Goal: Task Accomplishment & Management: Use online tool/utility

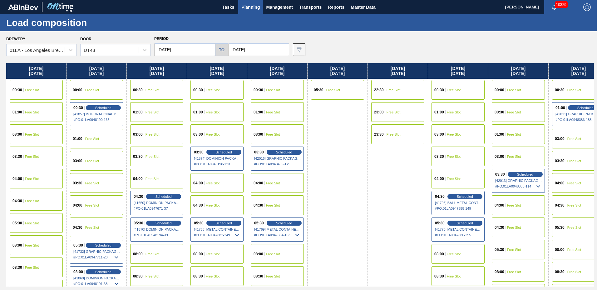
click at [251, 4] on span "Planning" at bounding box center [250, 6] width 18 height 7
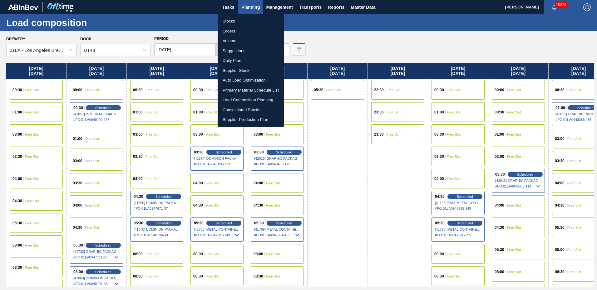
click at [248, 52] on li "Suggestions" at bounding box center [251, 51] width 66 height 10
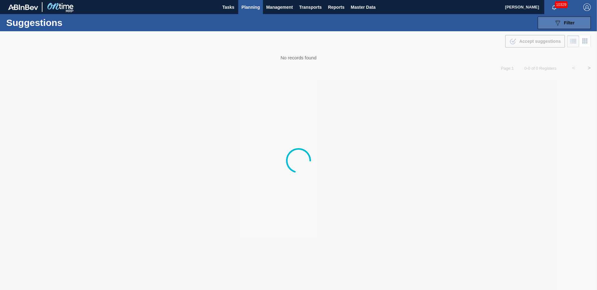
click at [563, 21] on div "089F7B8B-B2A5-4AFE-B5C0-19BA573D28AC Filter" at bounding box center [564, 22] width 21 height 7
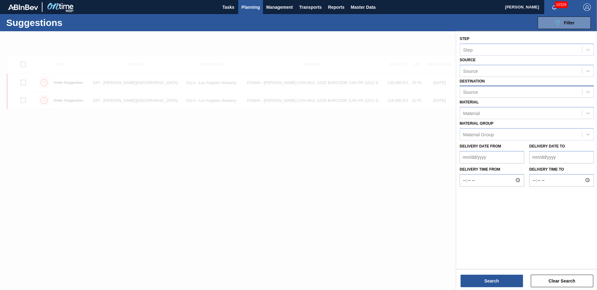
click at [485, 86] on div "Source" at bounding box center [526, 92] width 134 height 12
click at [493, 91] on div "Source" at bounding box center [521, 91] width 122 height 9
click at [492, 88] on div "Source" at bounding box center [521, 91] width 122 height 9
click at [490, 88] on div "Source" at bounding box center [521, 91] width 122 height 9
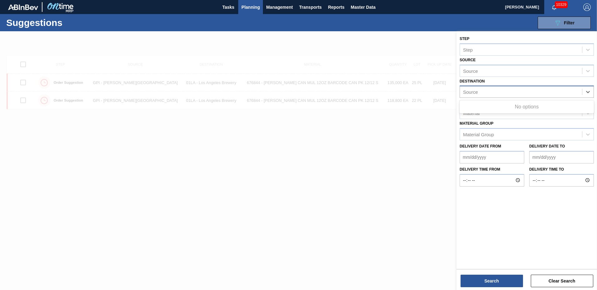
click at [490, 88] on div "Source" at bounding box center [521, 91] width 122 height 9
click at [489, 88] on div "Source" at bounding box center [521, 91] width 122 height 9
click at [489, 87] on div "Source" at bounding box center [521, 91] width 122 height 9
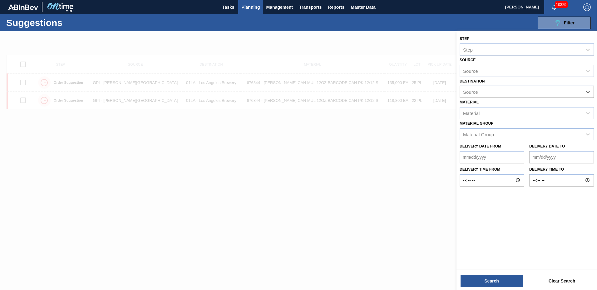
click at [489, 87] on div "Source" at bounding box center [521, 91] width 122 height 9
click at [489, 87] on div "Source" at bounding box center [526, 92] width 134 height 12
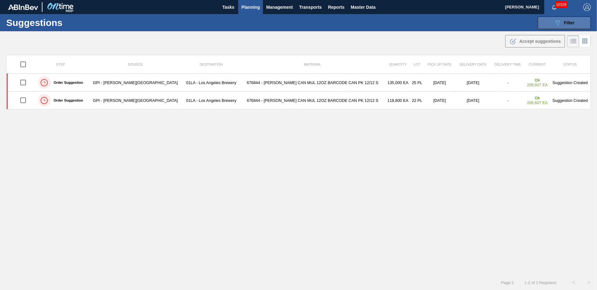
click at [564, 22] on span "Filter" at bounding box center [569, 22] width 11 height 5
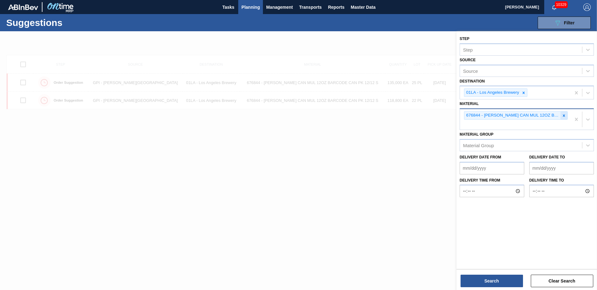
click at [562, 115] on icon at bounding box center [564, 115] width 4 height 4
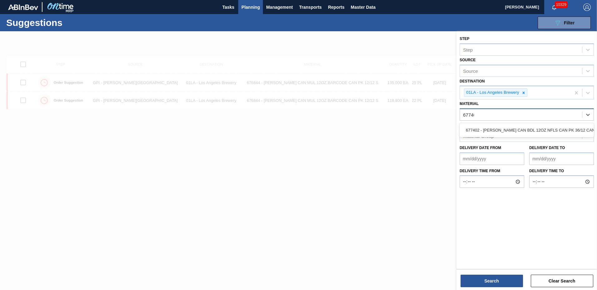
type input "677402"
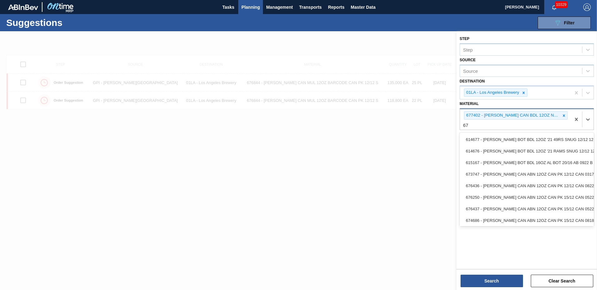
type input "6"
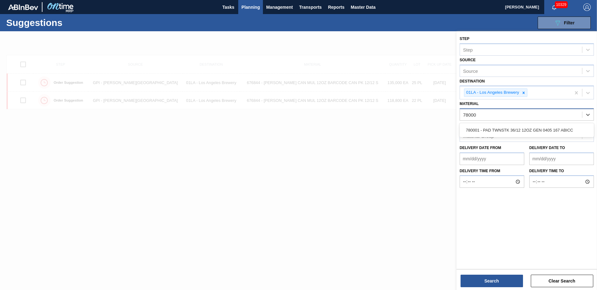
type input "780001"
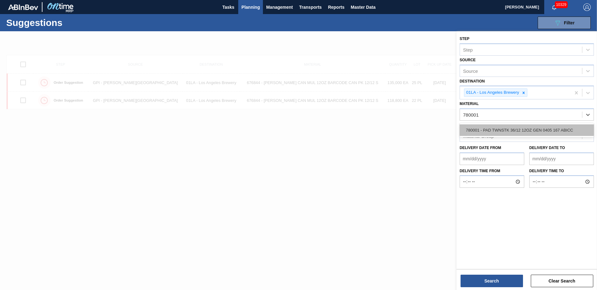
click at [501, 134] on div "780001 - PAD TWNSTK 36/12 12OZ GEN 0405 167 ABICC" at bounding box center [526, 130] width 134 height 12
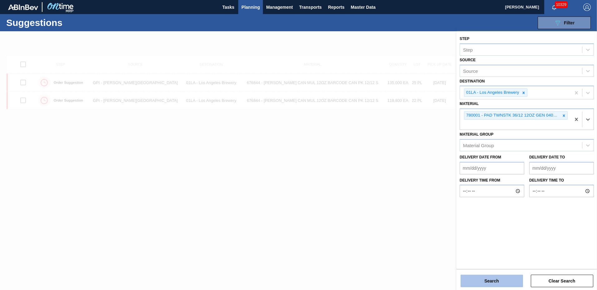
click at [492, 284] on button "Search" at bounding box center [491, 280] width 62 height 12
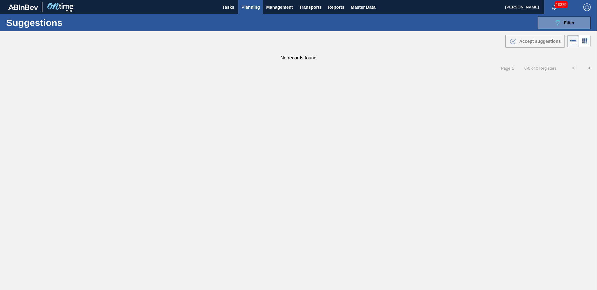
click at [248, 5] on span "Planning" at bounding box center [250, 6] width 18 height 7
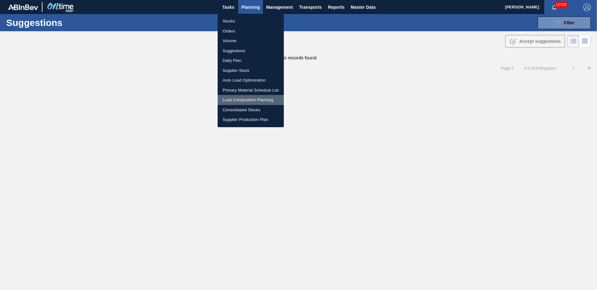
click at [259, 97] on li "Load Composition Planning" at bounding box center [251, 100] width 66 height 10
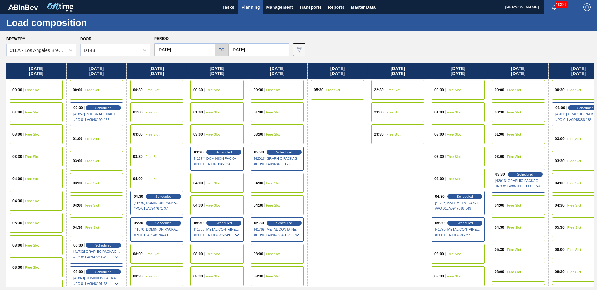
drag, startPoint x: 109, startPoint y: 50, endPoint x: 109, endPoint y: 56, distance: 6.0
click at [109, 51] on div "DT43" at bounding box center [110, 50] width 58 height 9
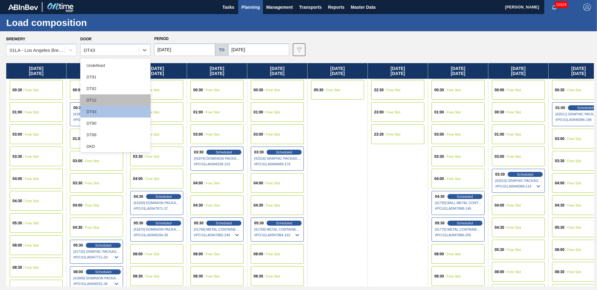
click at [100, 101] on div "DT12" at bounding box center [115, 100] width 70 height 12
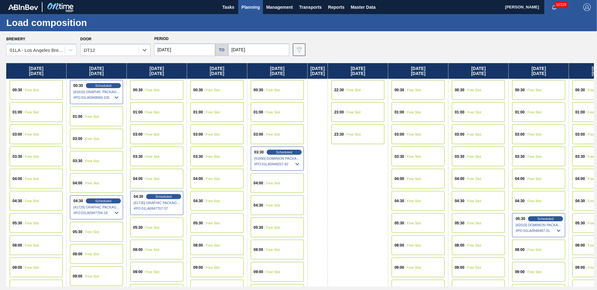
scroll to position [333, 0]
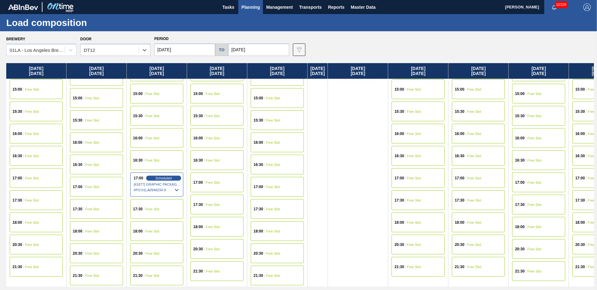
click at [541, 181] on span "Free Slot" at bounding box center [534, 182] width 14 height 4
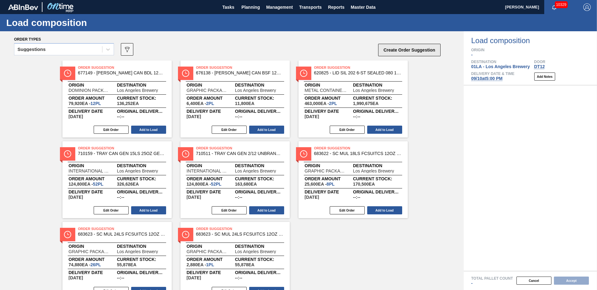
click at [410, 47] on button "Create Order Suggestion" at bounding box center [409, 50] width 62 height 12
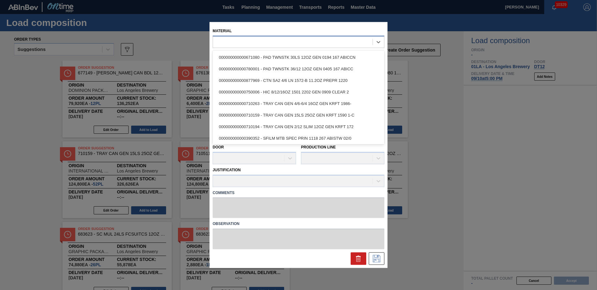
click at [302, 43] on div at bounding box center [292, 41] width 159 height 9
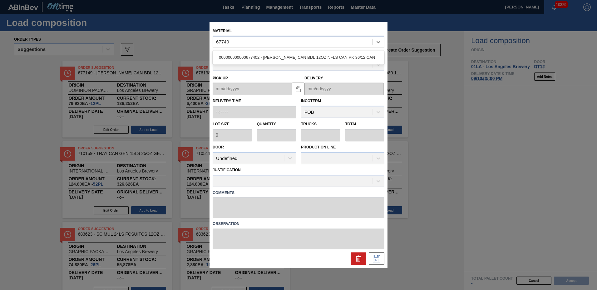
type input "677402"
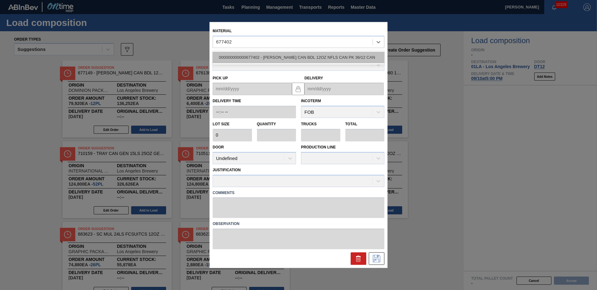
click at [292, 58] on div "000000000000677402 - CARR CAN BDL 12OZ NFLS CAN PK 36/12 CAN" at bounding box center [299, 58] width 172 height 12
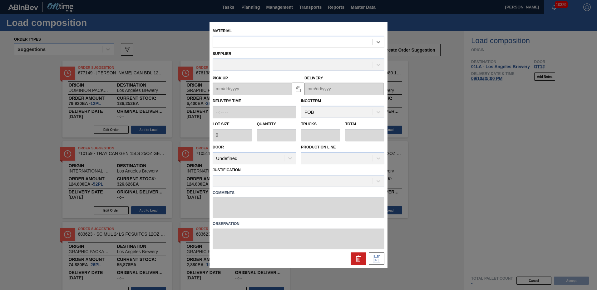
type input "2,400"
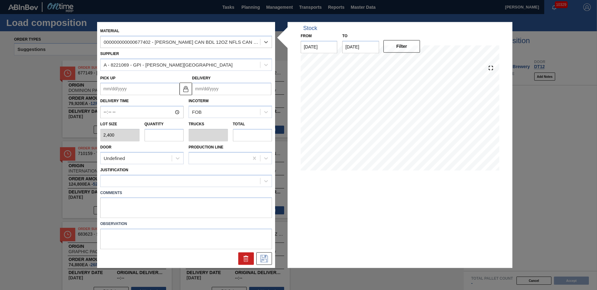
click at [223, 88] on input "Delivery" at bounding box center [231, 89] width 79 height 12
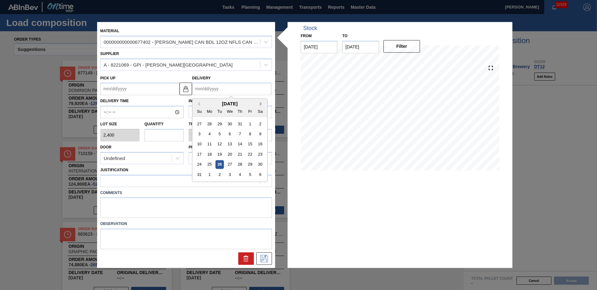
click at [261, 103] on button "Next Month" at bounding box center [262, 104] width 4 height 4
click at [230, 132] on div "10" at bounding box center [229, 134] width 8 height 8
type up "[DATE]"
type input "[DATE]"
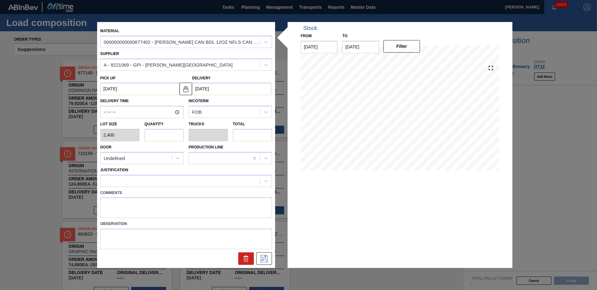
drag, startPoint x: 168, startPoint y: 135, endPoint x: 170, endPoint y: 138, distance: 3.3
click at [168, 135] on input "text" at bounding box center [164, 135] width 39 height 12
type input "2"
type input "0.077"
type input "4,800"
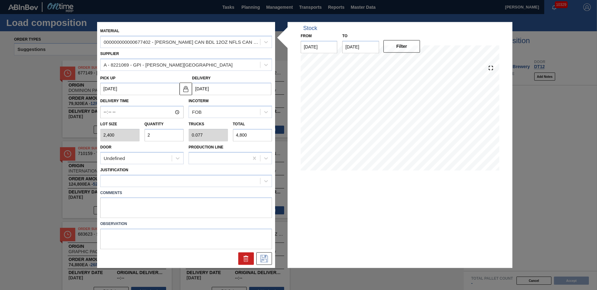
type input "22"
type input "0.846"
type input "52,800"
type input "22"
click at [153, 209] on textarea at bounding box center [186, 207] width 172 height 21
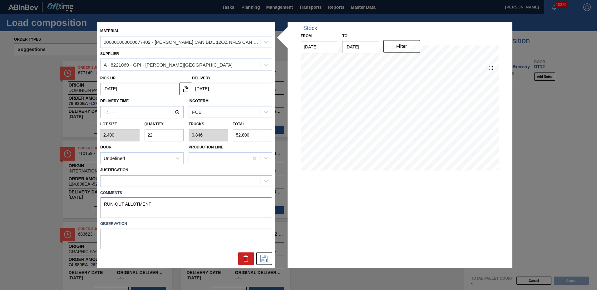
type textarea "RUN-OUT ALLOTMENT"
click at [162, 182] on div at bounding box center [180, 180] width 159 height 9
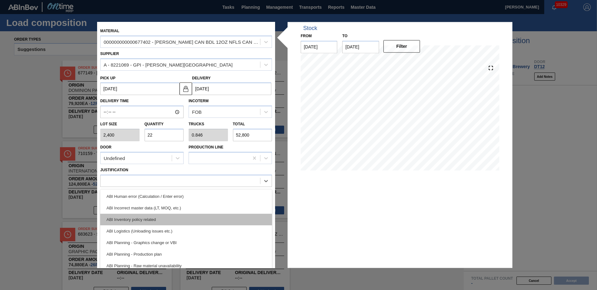
click at [148, 219] on div "ABI Inventory policy related" at bounding box center [186, 219] width 172 height 12
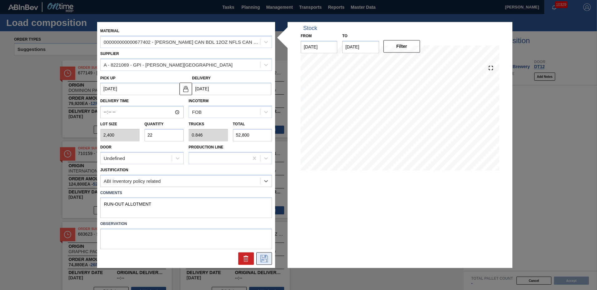
click at [266, 261] on icon at bounding box center [264, 258] width 10 height 7
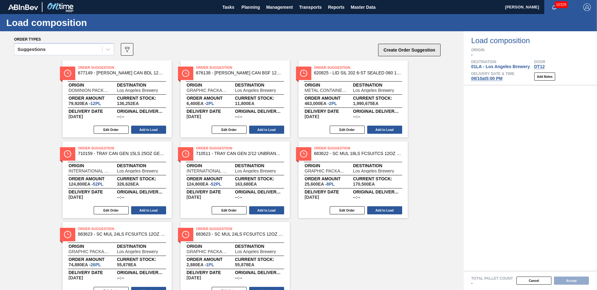
click at [386, 50] on button "Create Order Suggestion" at bounding box center [409, 50] width 62 height 12
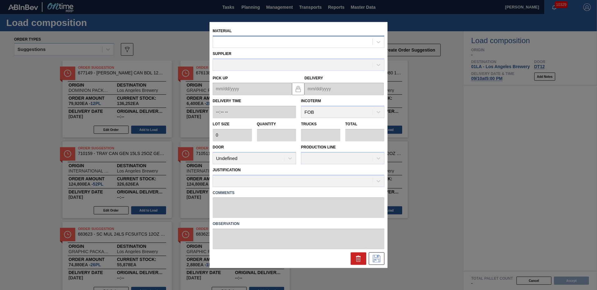
click at [271, 44] on div at bounding box center [292, 41] width 159 height 9
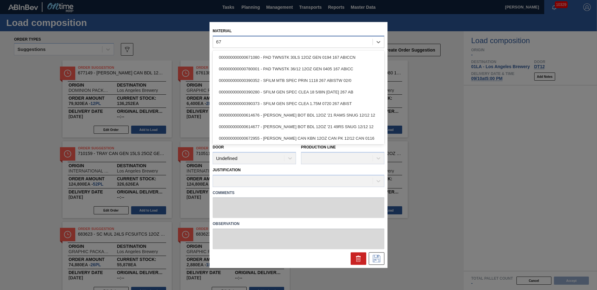
type input "6"
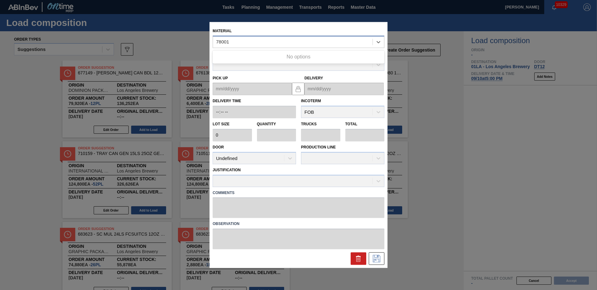
type input "780001"
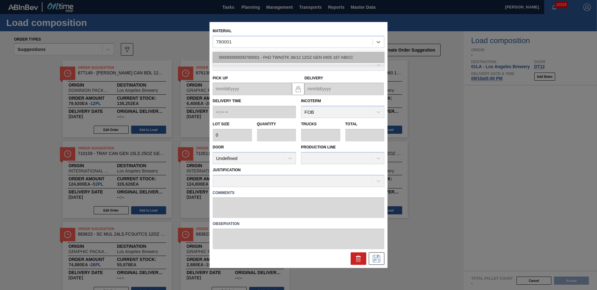
click at [277, 58] on div "000000000000780001 - PAD TWNSTK 36/12 12OZ GEN 0405 167 ABICC" at bounding box center [299, 58] width 172 height 12
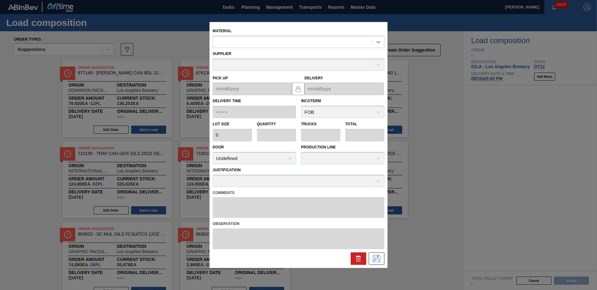
type input "24,000"
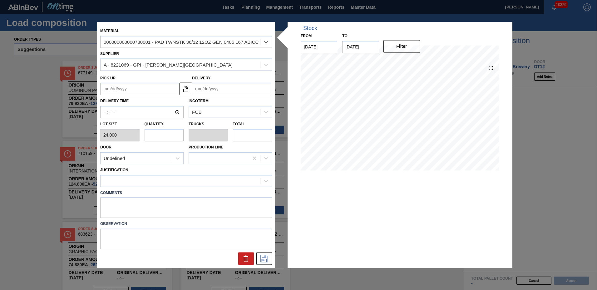
click at [254, 90] on input "Delivery" at bounding box center [231, 89] width 79 height 12
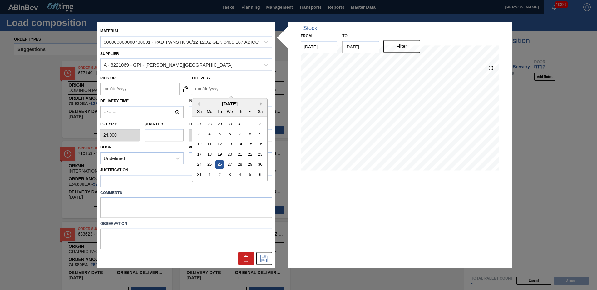
click at [260, 103] on button "Next Month" at bounding box center [262, 104] width 4 height 4
click at [231, 135] on div "10" at bounding box center [229, 134] width 8 height 8
type up "[DATE]"
type input "[DATE]"
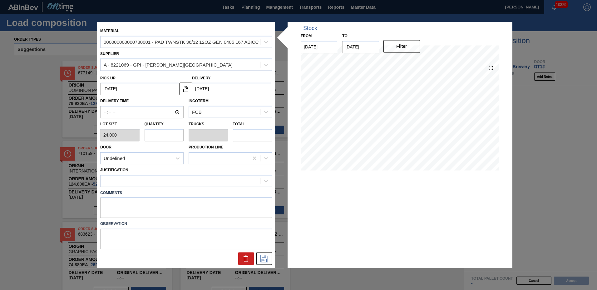
click at [165, 135] on input "text" at bounding box center [164, 135] width 39 height 12
type input "2"
type input "0.083"
type input "48,000"
type input "2"
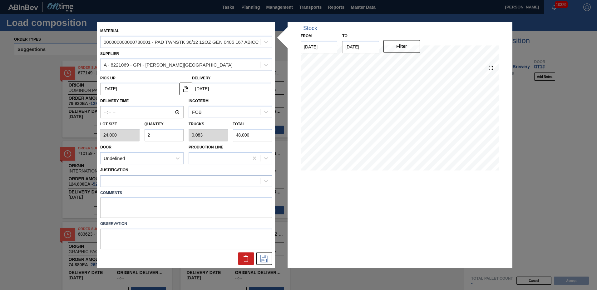
click at [132, 185] on div at bounding box center [180, 180] width 159 height 9
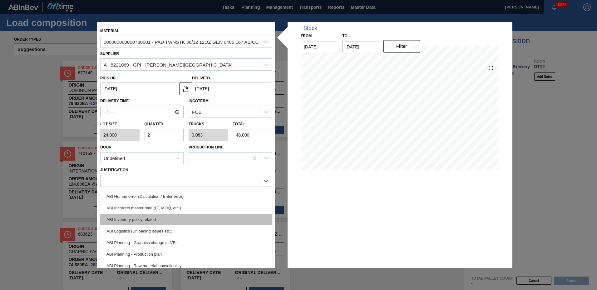
click at [128, 219] on div "ABI Inventory policy related" at bounding box center [186, 219] width 172 height 12
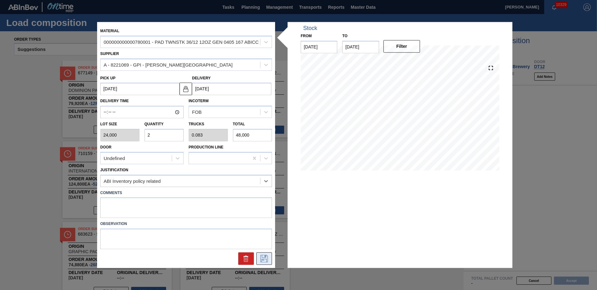
click at [266, 259] on icon at bounding box center [264, 258] width 10 height 7
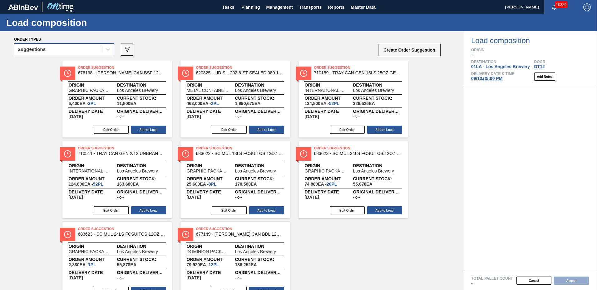
click at [72, 48] on div "Suggestions" at bounding box center [58, 49] width 88 height 9
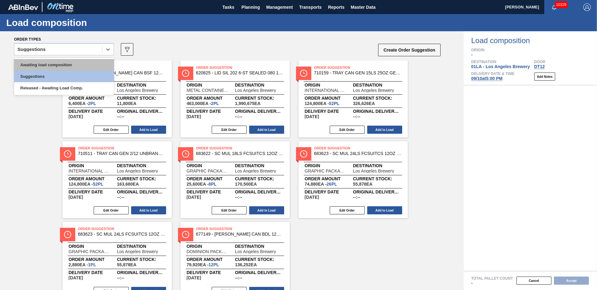
click at [70, 65] on div "Awaiting load composition" at bounding box center [64, 65] width 100 height 12
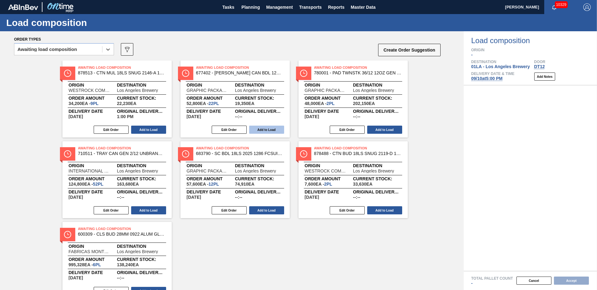
click at [260, 128] on button "Add to Load" at bounding box center [266, 129] width 35 height 8
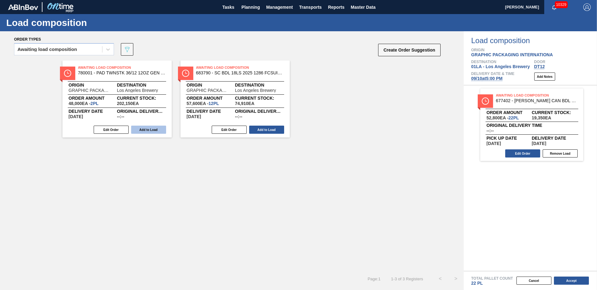
click at [144, 126] on button "Add to Load" at bounding box center [148, 129] width 35 height 8
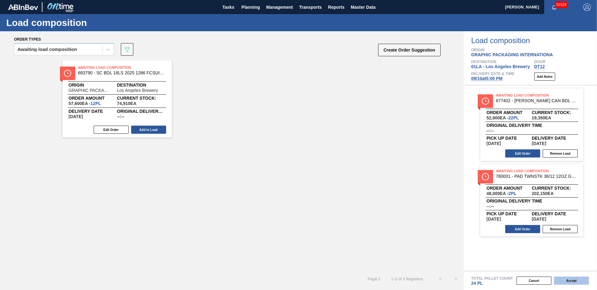
click at [567, 280] on button "Accept" at bounding box center [571, 280] width 35 height 8
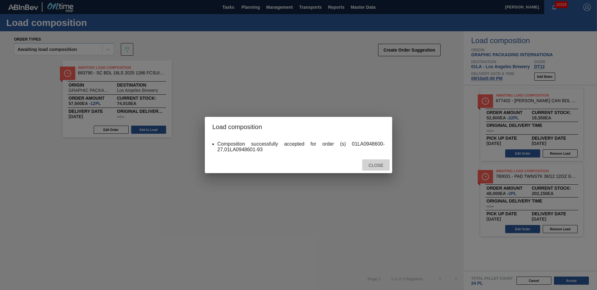
click at [381, 162] on div "Close" at bounding box center [375, 165] width 27 height 12
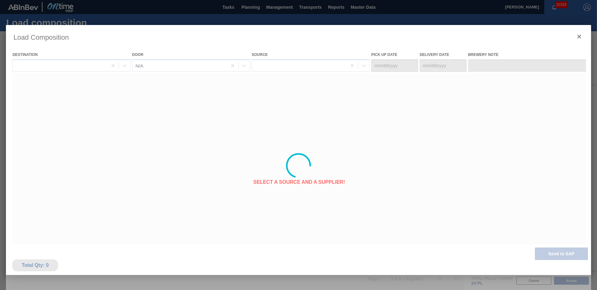
type Date "[DATE]"
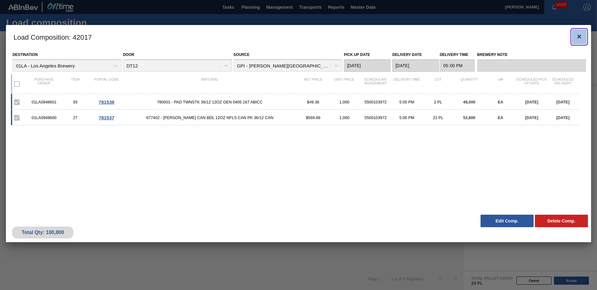
click at [578, 34] on icon "botão de ícone" at bounding box center [578, 36] width 7 height 7
